Goal: Find specific page/section: Find specific page/section

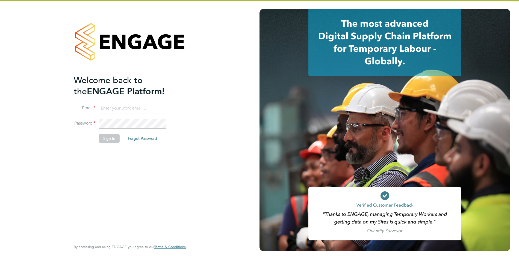
type input "support@engagelabs.io"
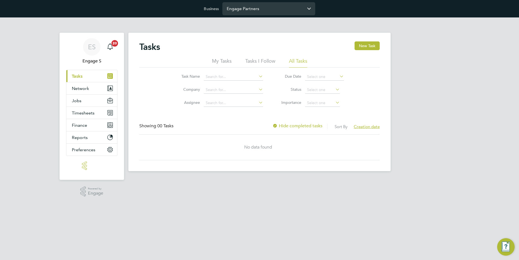
click at [240, 14] on input "Engage Partners" at bounding box center [268, 8] width 93 height 13
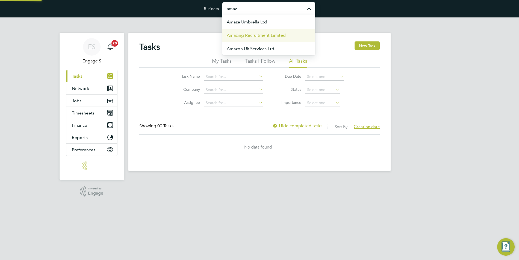
click at [257, 39] on li "Amazing Recruitment Limited" at bounding box center [268, 35] width 93 height 13
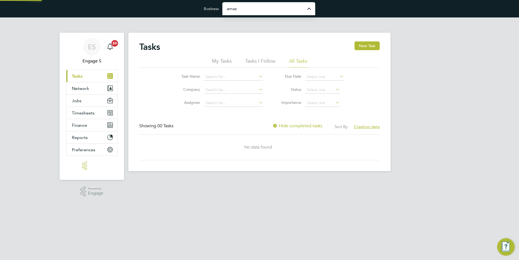
type input "Amazing Recruitment Limited"
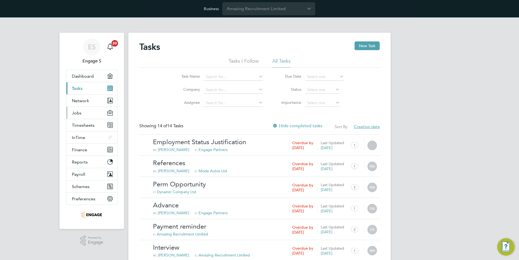
click at [84, 116] on button "Jobs" at bounding box center [91, 113] width 51 height 12
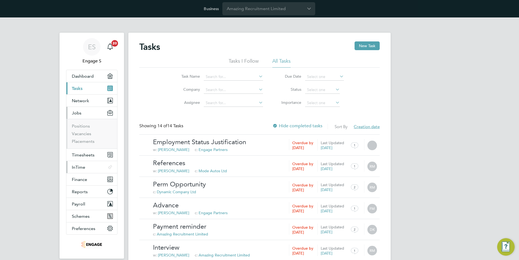
click at [85, 173] on button "InTime .st0{fill-rule:evenodd;clip-rule:evenodd;}" at bounding box center [91, 167] width 51 height 12
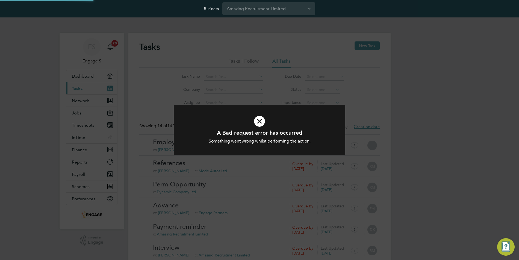
click at [90, 161] on div "A Bad request error has occurred Something went wrong whilst performing the act…" at bounding box center [259, 130] width 519 height 260
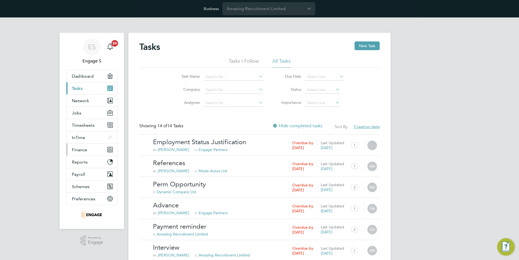
click at [83, 153] on button "Finance" at bounding box center [91, 150] width 51 height 12
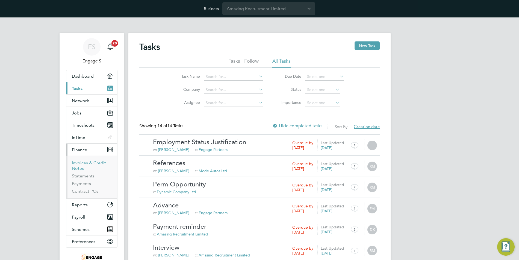
click at [97, 163] on link "Invoices & Credit Notes" at bounding box center [89, 166] width 34 height 11
